Goal: Complete application form

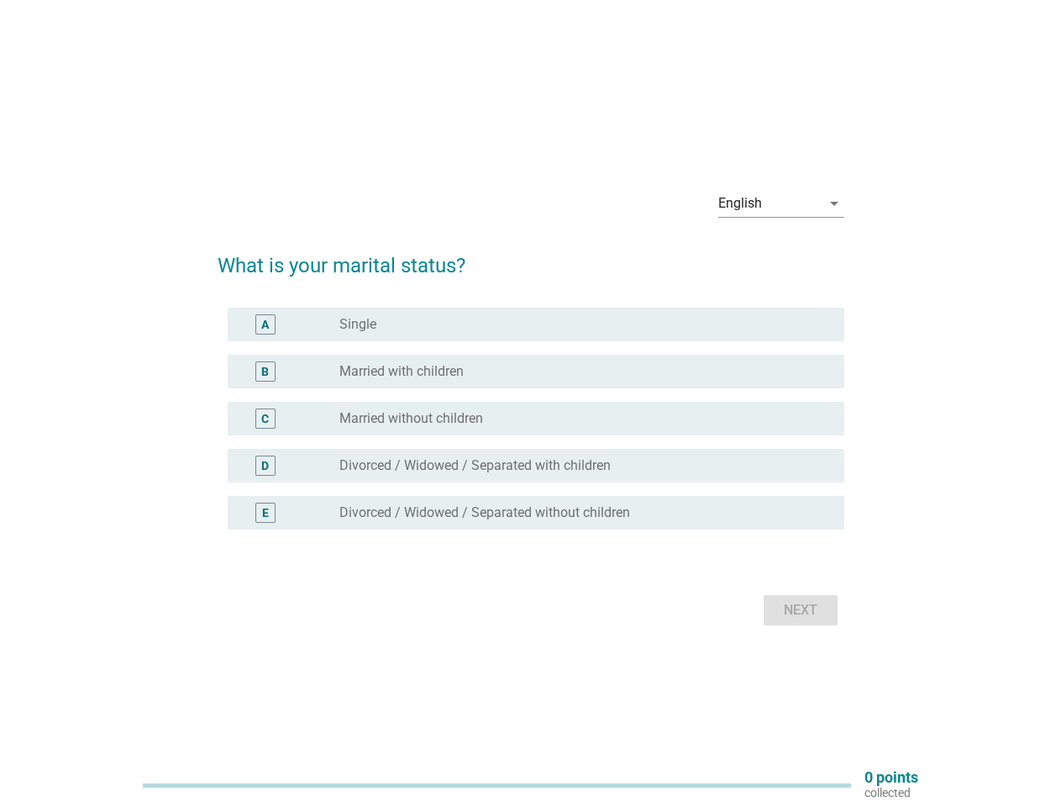
click at [531, 403] on div "C radio_button_unchecked Married without children" at bounding box center [536, 419] width 617 height 34
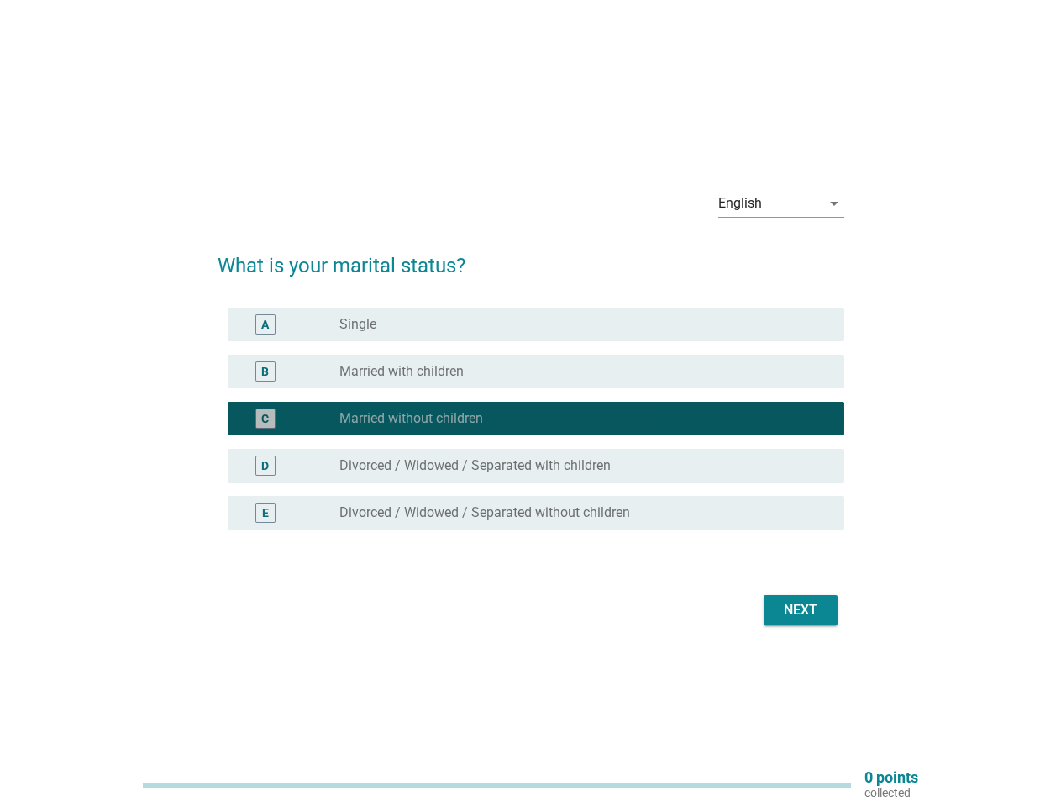
click at [782, 203] on div "English" at bounding box center [770, 203] width 103 height 27
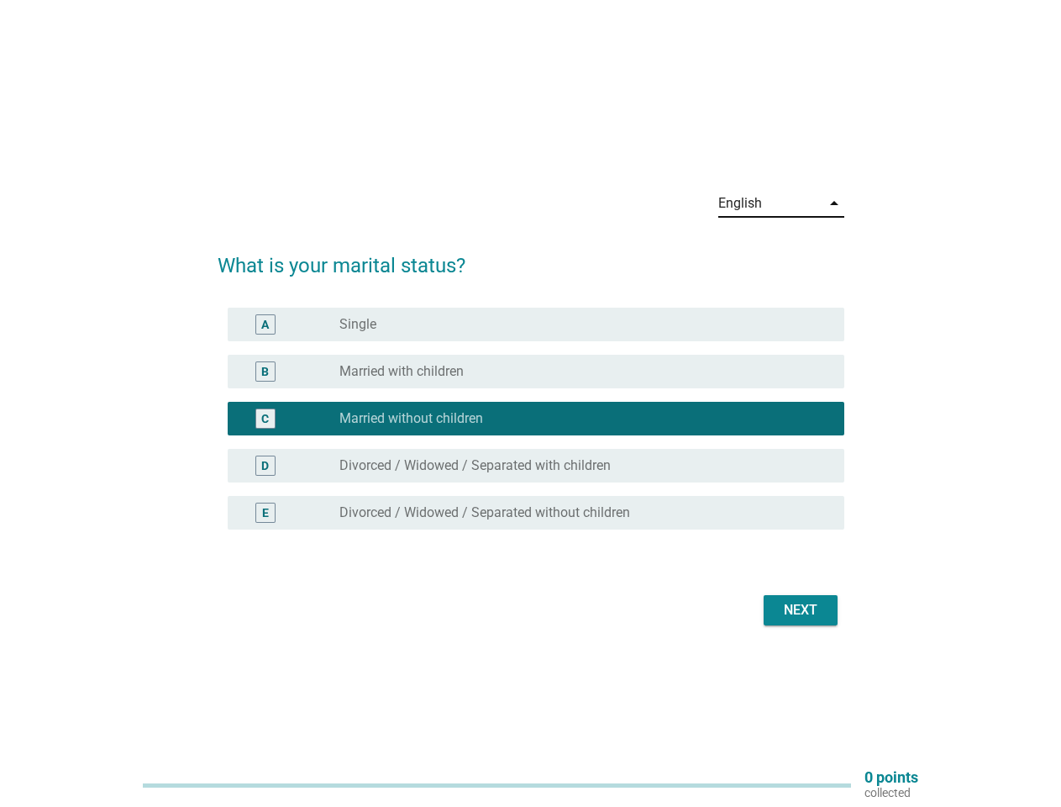
click at [531, 429] on div "C radio_button_checked Married without children" at bounding box center [536, 419] width 617 height 34
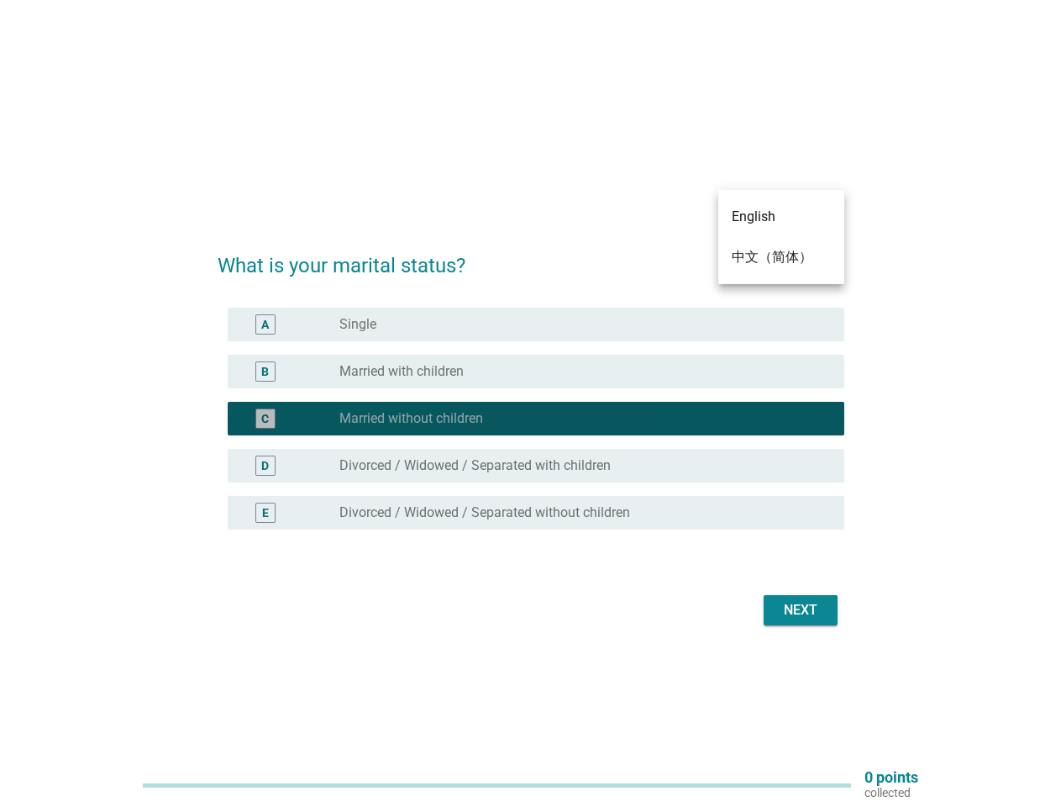
click at [531, 419] on div "radio_button_checked Married without children" at bounding box center [579, 418] width 478 height 17
click at [536, 324] on div "radio_button_unchecked Single" at bounding box center [579, 324] width 478 height 17
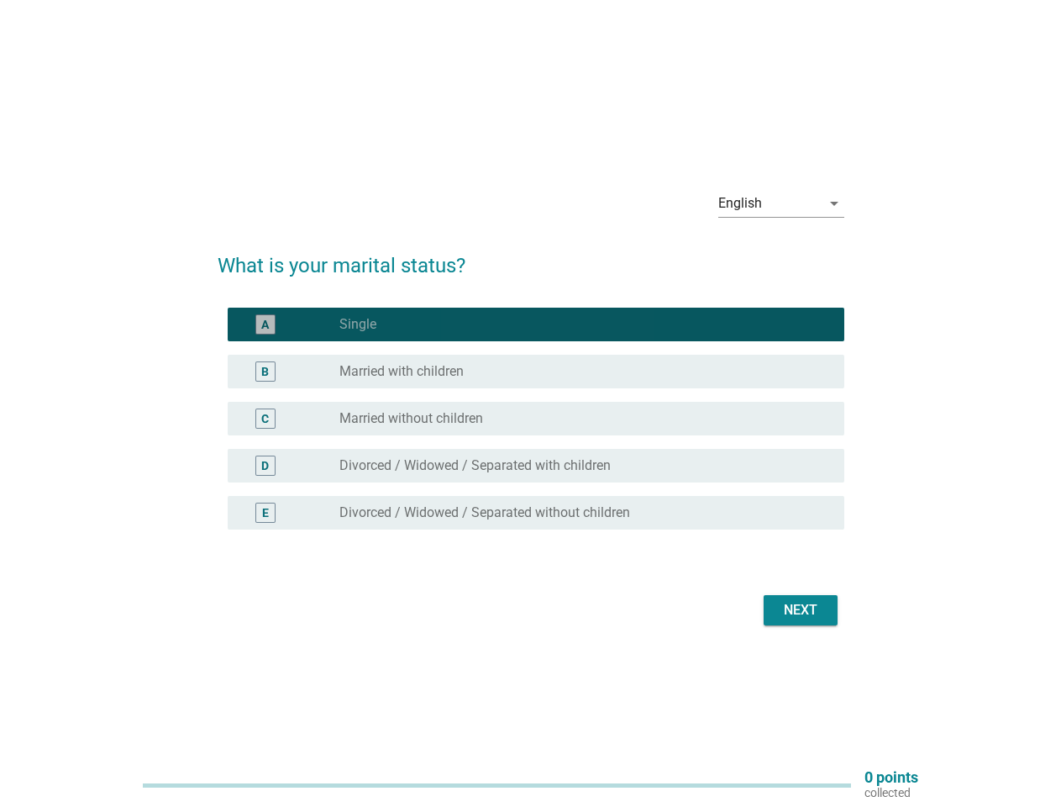
click at [358, 324] on label "Single" at bounding box center [358, 324] width 37 height 17
click at [536, 371] on div "radio_button_unchecked Married with children" at bounding box center [579, 371] width 478 height 17
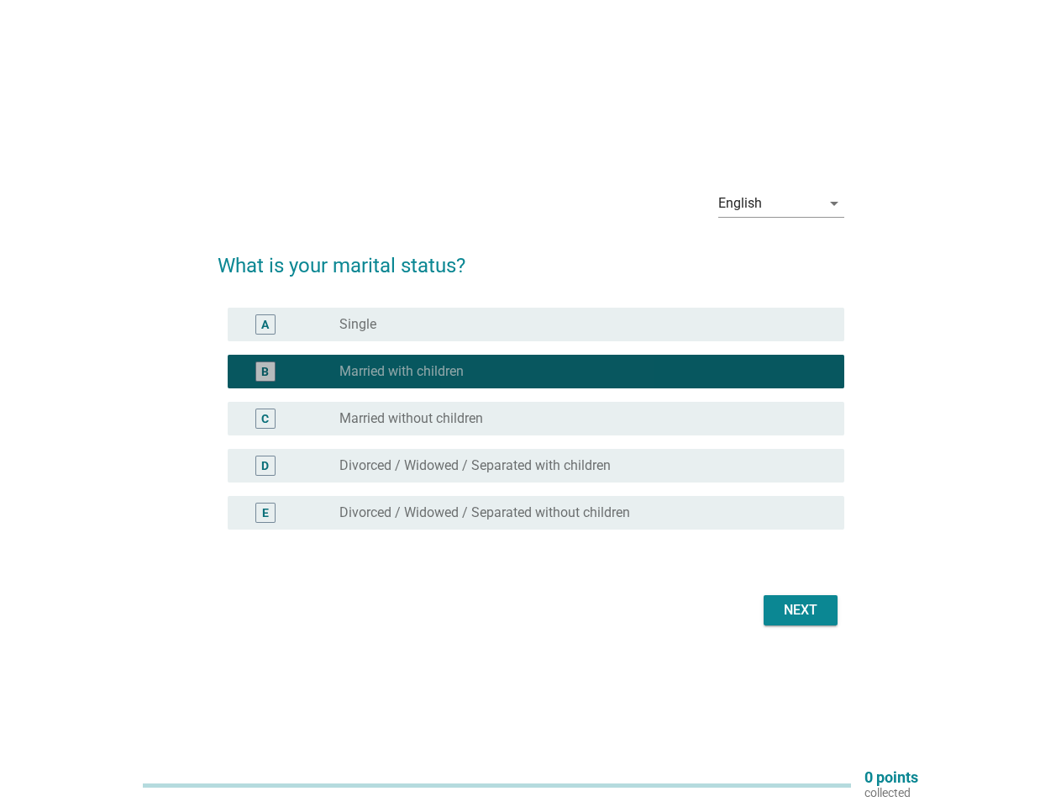
click at [402, 371] on label "Married with children" at bounding box center [402, 371] width 124 height 17
click at [536, 419] on div "radio_button_unchecked Married without children" at bounding box center [579, 418] width 478 height 17
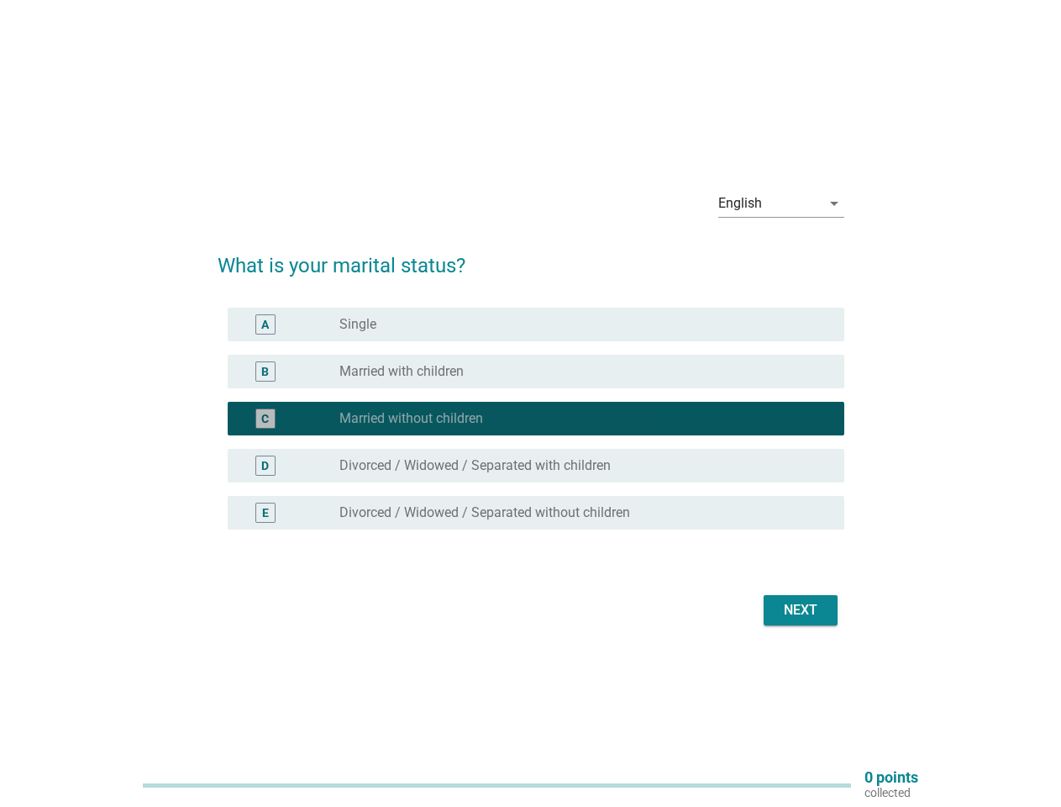
click at [411, 419] on label "Married without children" at bounding box center [412, 418] width 144 height 17
